Goal: Communication & Community: Answer question/provide support

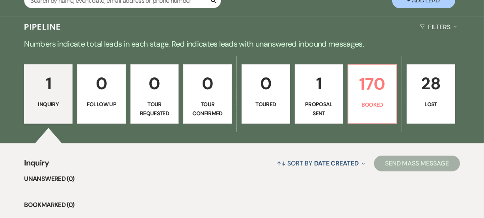
scroll to position [172, 0]
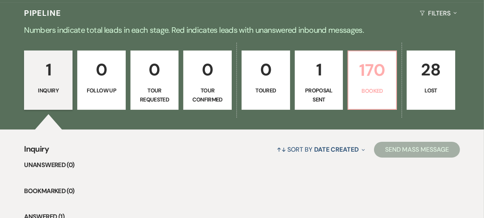
click at [352, 73] on link "170 Booked" at bounding box center [372, 79] width 49 height 59
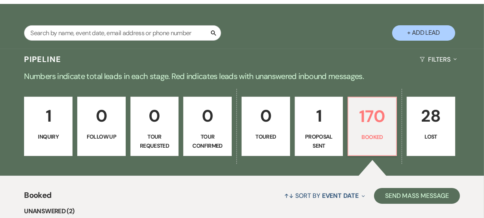
scroll to position [100, 0]
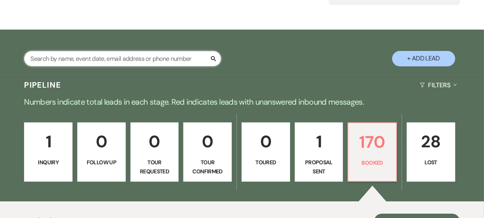
click at [159, 57] on input "text" at bounding box center [122, 58] width 197 height 15
type input "[PERSON_NAME]"
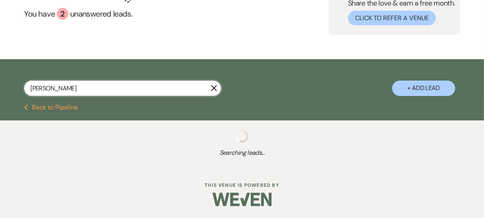
scroll to position [90, 0]
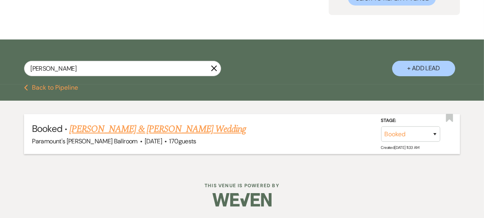
click at [164, 133] on link "[PERSON_NAME] & [PERSON_NAME] Wedding" at bounding box center [157, 129] width 177 height 14
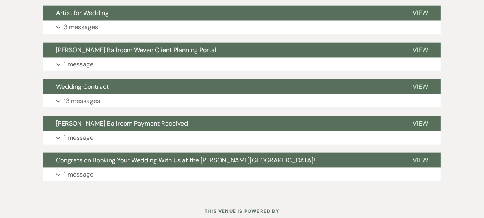
scroll to position [869, 0]
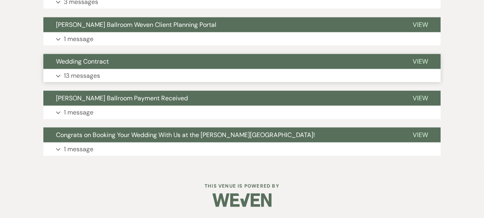
click at [98, 74] on p "13 messages" at bounding box center [82, 76] width 36 height 10
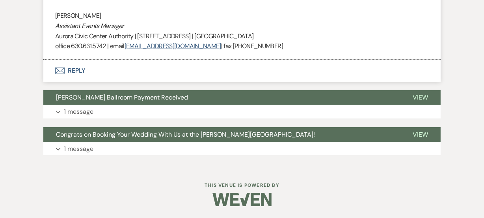
scroll to position [2964, 0]
click at [77, 150] on p "1 message" at bounding box center [79, 149] width 30 height 10
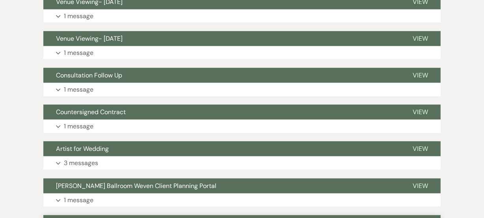
scroll to position [695, 0]
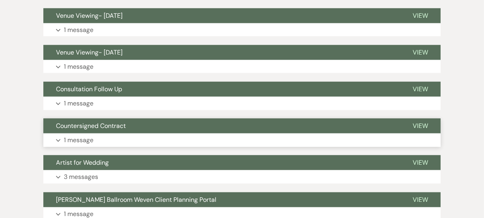
click at [90, 145] on button "Expand 1 message" at bounding box center [242, 139] width 398 height 13
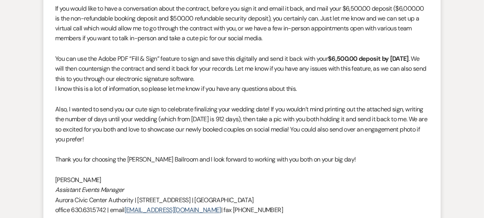
scroll to position [1312, 0]
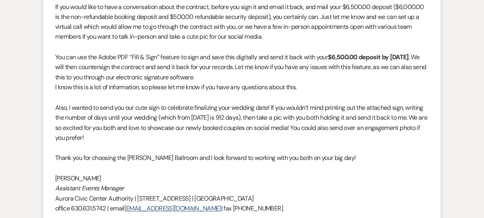
click at [110, 125] on p "Also, I wanted to send you our cute sign to celebrate finalizing your wedding d…" at bounding box center [242, 123] width 374 height 40
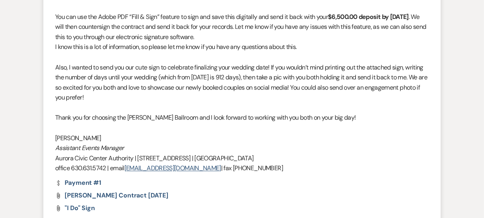
scroll to position [1383, 0]
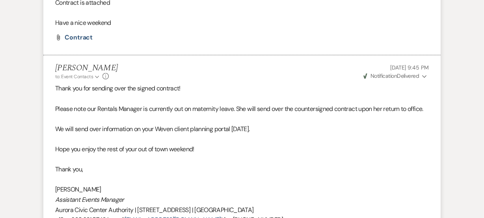
scroll to position [2932, 0]
